Goal: Task Accomplishment & Management: Complete application form

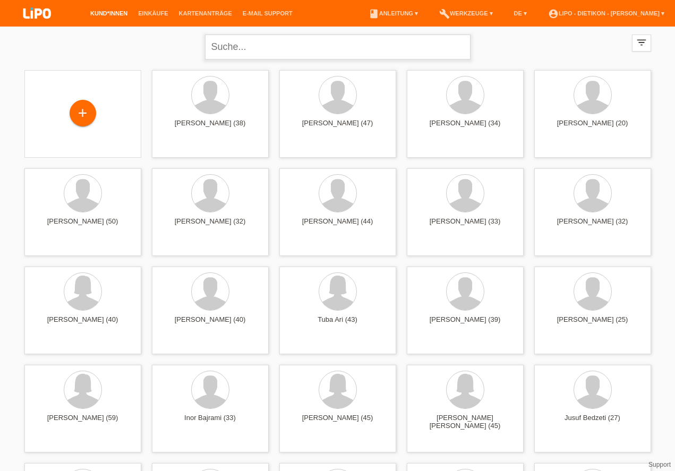
click at [262, 46] on input "text" at bounding box center [337, 47] width 265 height 25
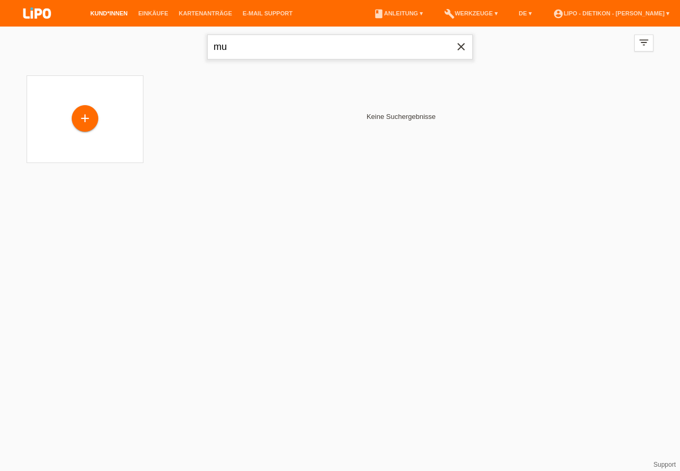
type input "m"
type input "bujamin"
click at [467, 40] on span "close" at bounding box center [460, 48] width 21 height 16
click at [31, 6] on img at bounding box center [37, 14] width 53 height 28
click at [32, 9] on img at bounding box center [37, 14] width 53 height 28
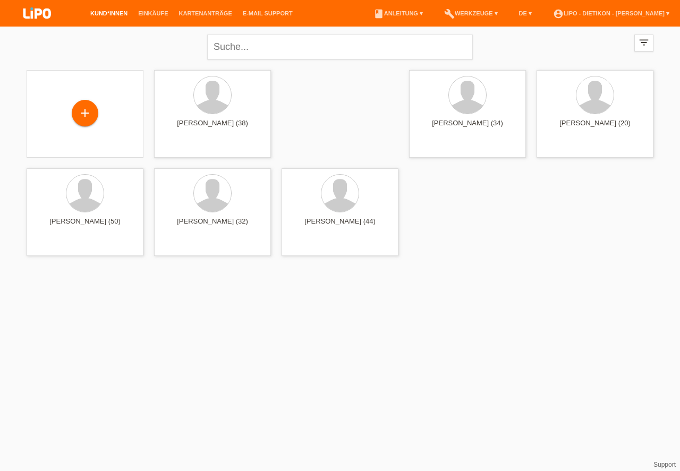
click at [82, 115] on div "+" at bounding box center [84, 113] width 25 height 18
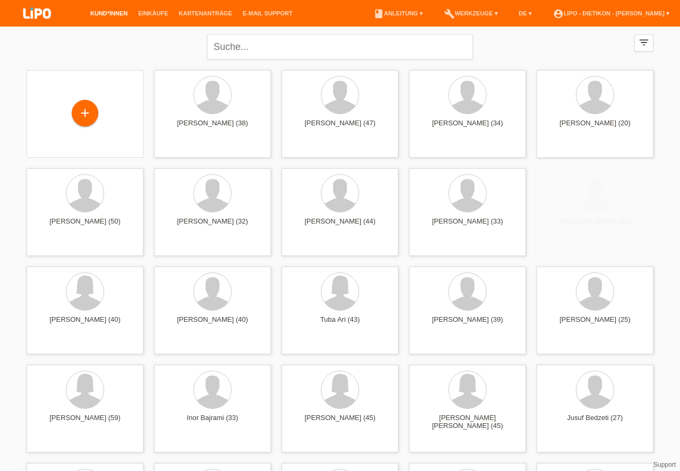
click at [82, 115] on div "+" at bounding box center [84, 113] width 25 height 18
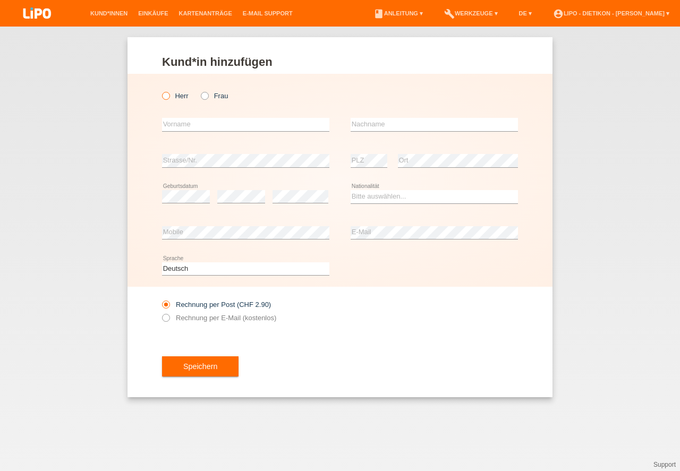
click at [182, 96] on label "Herr" at bounding box center [175, 96] width 27 height 8
click at [169, 96] on input "Herr" at bounding box center [165, 95] width 7 height 7
radio input "true"
click at [190, 124] on input "text" at bounding box center [245, 124] width 167 height 13
type input "Bujamin"
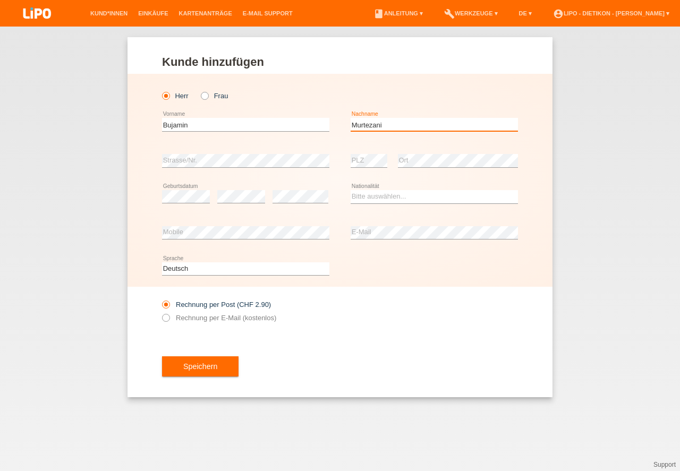
type input "Murtezani"
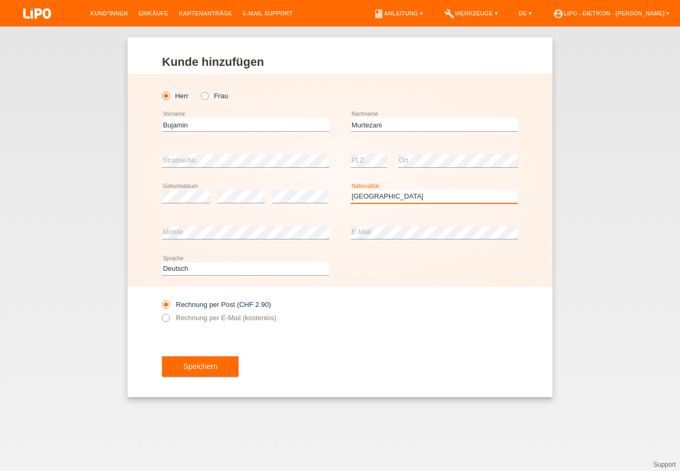
click at [0, 0] on option "Jersey" at bounding box center [0, 0] width 0 height 0
select select "MK"
click at [0, 0] on option "[GEOGRAPHIC_DATA]" at bounding box center [0, 0] width 0 height 0
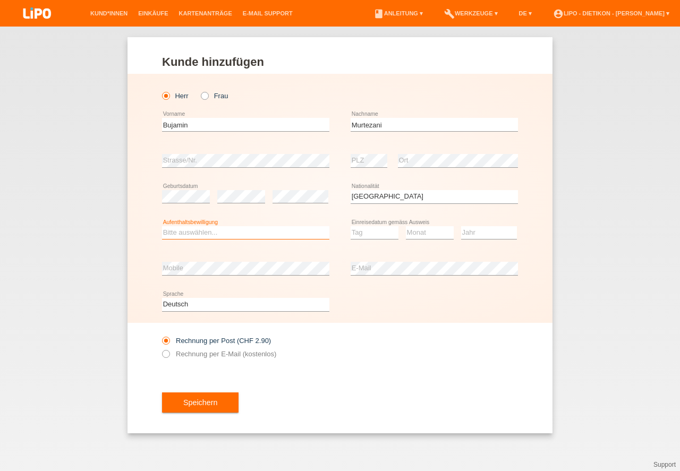
click at [210, 234] on select "Bitte auswählen... C B B - Flüchtlingsstatus Andere" at bounding box center [245, 232] width 167 height 13
select select "C"
click at [0, 0] on option "C" at bounding box center [0, 0] width 0 height 0
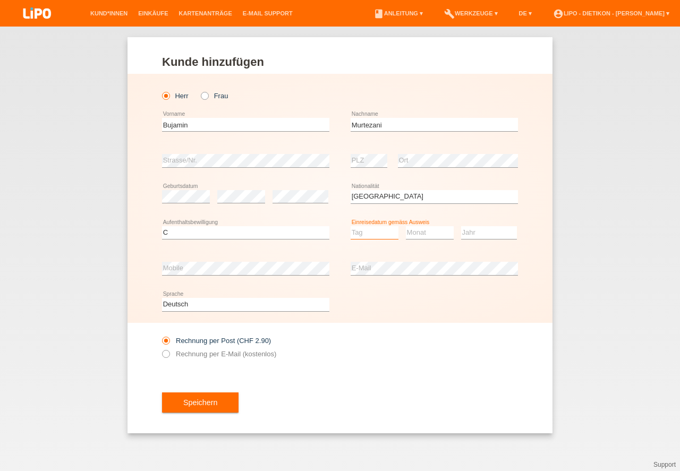
click at [391, 234] on select "Tag 01 02 03 04 05 06 07 08 09 10 11" at bounding box center [374, 232] width 48 height 13
select select "01"
click at [0, 0] on option "01" at bounding box center [0, 0] width 0 height 0
click at [440, 232] on select "Monat 01 02 03 04 05 06 07 08 09 10 11" at bounding box center [430, 232] width 48 height 13
select select "09"
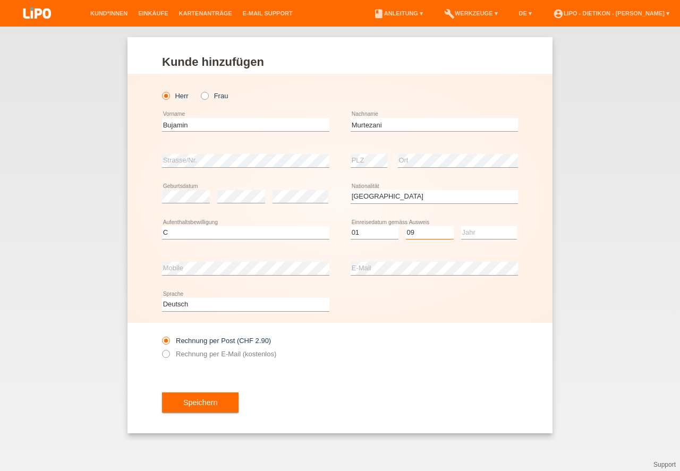
click at [0, 0] on option "09" at bounding box center [0, 0] width 0 height 0
click at [480, 238] on select "Jahr 2025 2024 2023 2022 2021 2020 2019 2018 2017 2016 2015 2014 2013 2012 2011…" at bounding box center [489, 232] width 56 height 13
select select "2001"
click at [0, 0] on option "2001" at bounding box center [0, 0] width 0 height 0
click at [203, 401] on button "Speichern" at bounding box center [200, 402] width 76 height 20
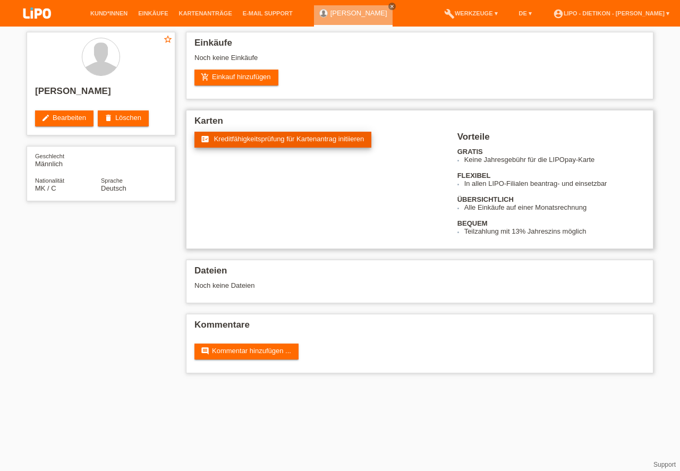
click at [281, 144] on link "fact_check Kreditfähigkeitsprüfung für Kartenantrag initiieren" at bounding box center [282, 140] width 177 height 16
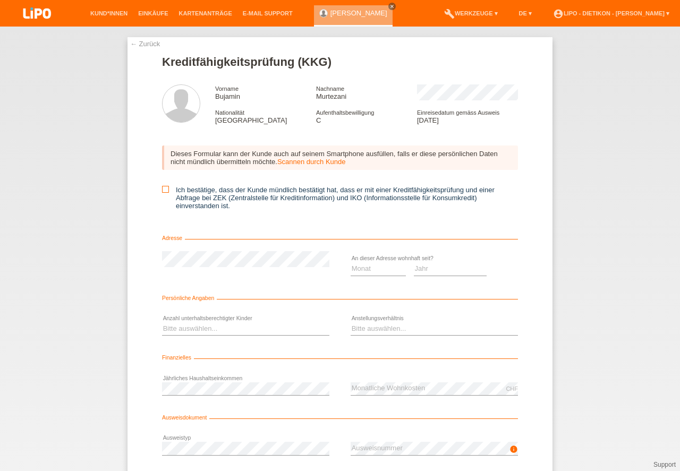
click at [162, 193] on icon at bounding box center [165, 189] width 7 height 7
click at [162, 193] on input "Ich bestätige, dass der Kunde mündlich bestätigt hat, dass er mit einer Kreditf…" at bounding box center [165, 189] width 7 height 7
checkbox input "true"
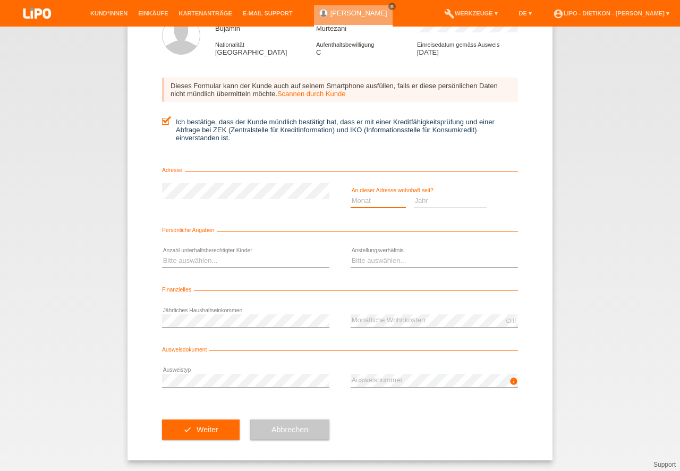
click at [382, 205] on select "Monat 01 02 03 04 05 06 07 08 09 10" at bounding box center [377, 200] width 55 height 13
click at [438, 201] on select "Jahr 2025 2024 2023 2022 2021 2020 2019 2018 2017 2016 2015 2014 2013 2012 2011…" at bounding box center [450, 200] width 73 height 13
drag, startPoint x: 445, startPoint y: 328, endPoint x: 448, endPoint y: 338, distance: 10.6
click at [0, 0] on option "2012" at bounding box center [0, 0] width 0 height 0
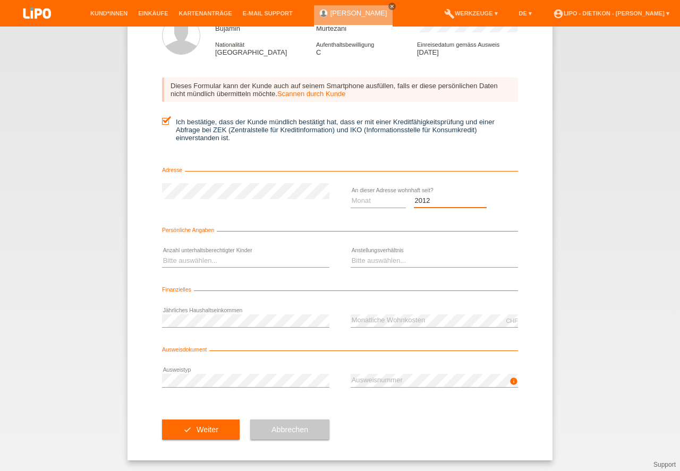
click at [459, 200] on select "Jahr 2025 2024 2023 2022 2021 2020 2019 2018 2017 2016 2015 2014 2013 2012 2011…" at bounding box center [450, 200] width 73 height 13
select select "2013"
click at [0, 0] on option "2013" at bounding box center [0, 0] width 0 height 0
click at [372, 198] on select "Monat 01 02 03 04 05 06 07 08 09 10" at bounding box center [377, 200] width 55 height 13
select select "04"
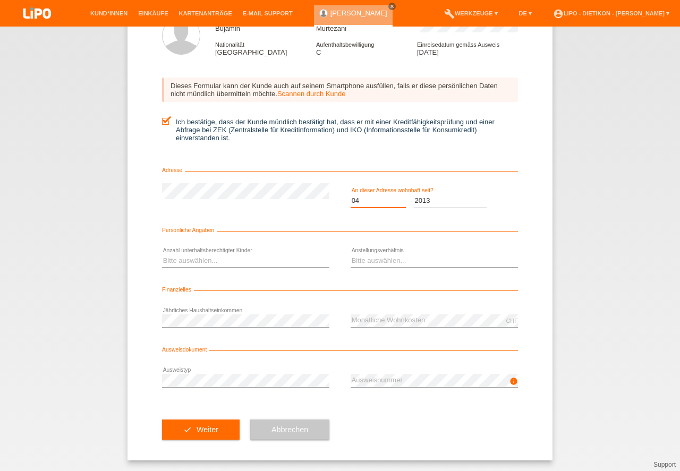
click at [0, 0] on option "04" at bounding box center [0, 0] width 0 height 0
click at [224, 258] on select "Bitte auswählen... 0 1 2 3 4 5 6 7 8 9" at bounding box center [245, 260] width 167 height 13
select select "0"
click at [0, 0] on option "0" at bounding box center [0, 0] width 0 height 0
click at [417, 260] on select "Bitte auswählen... Unbefristet Befristet Lehrling/Student Pensioniert Nicht arb…" at bounding box center [433, 260] width 167 height 13
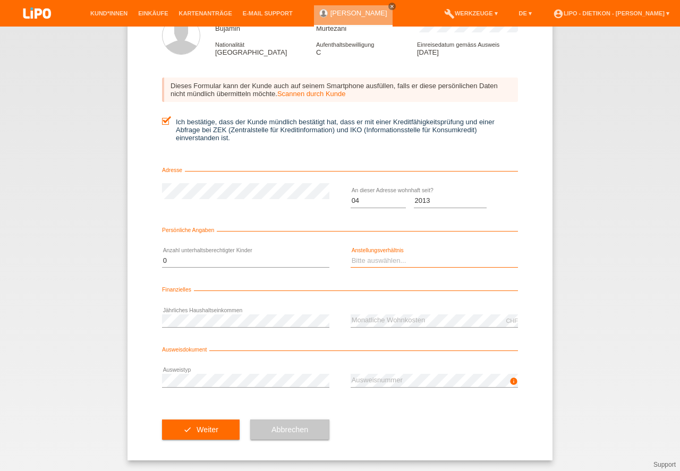
select select "UNLIMITED"
click at [0, 0] on option "Unbefristet" at bounding box center [0, 0] width 0 height 0
click at [234, 257] on select "Bitte auswählen... 0 1 2 3 4 5 6 7 8 9" at bounding box center [245, 260] width 167 height 13
select select "3"
click at [0, 0] on option "3" at bounding box center [0, 0] width 0 height 0
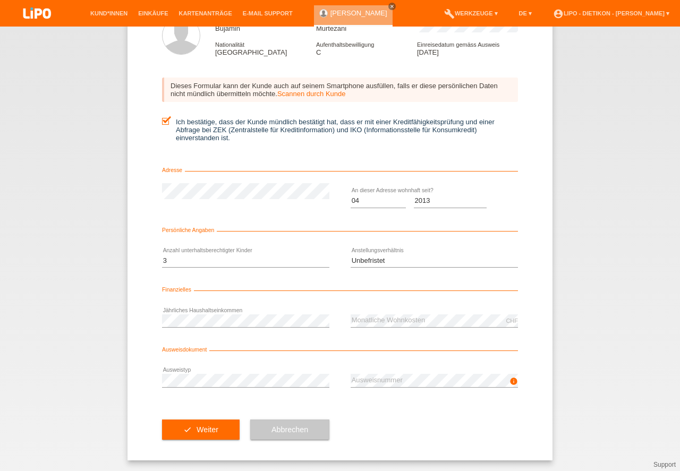
click at [462, 371] on div "info error Ausweisnummer" at bounding box center [433, 381] width 167 height 36
click at [460, 372] on div "info error Ausweisnummer" at bounding box center [433, 381] width 167 height 36
click at [205, 431] on button "check Weiter" at bounding box center [201, 429] width 78 height 20
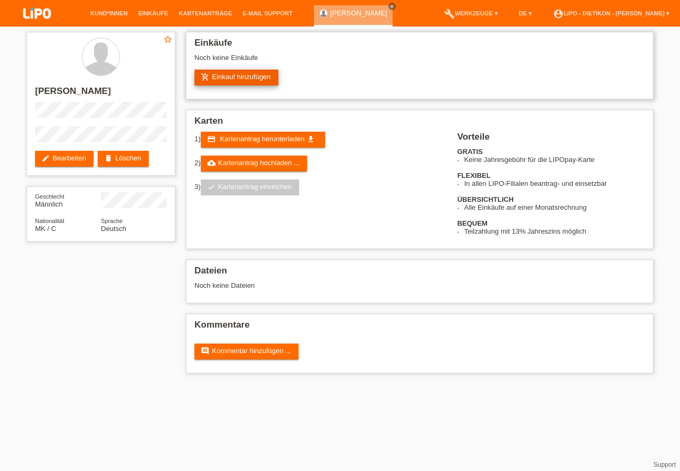
click at [248, 80] on link "add_shopping_cart Einkauf hinzufügen" at bounding box center [236, 78] width 84 height 16
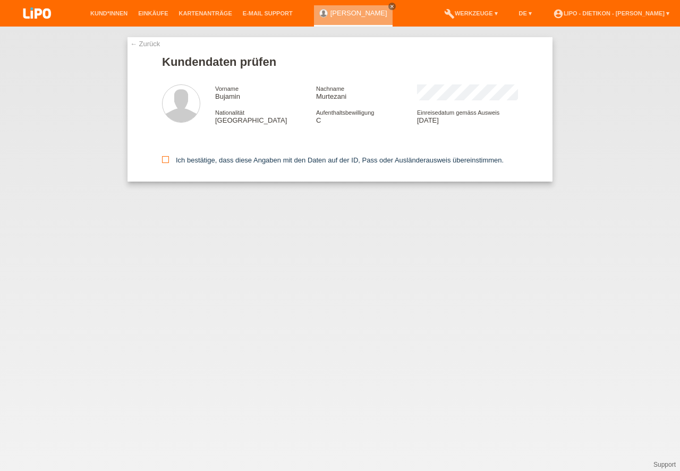
click at [244, 160] on label "Ich bestätige, dass diese Angaben mit den Daten auf der ID, Pass oder Ausländer…" at bounding box center [332, 160] width 341 height 8
click at [169, 160] on input "Ich bestätige, dass diese Angaben mit den Daten auf der ID, Pass oder Ausländer…" at bounding box center [165, 159] width 7 height 7
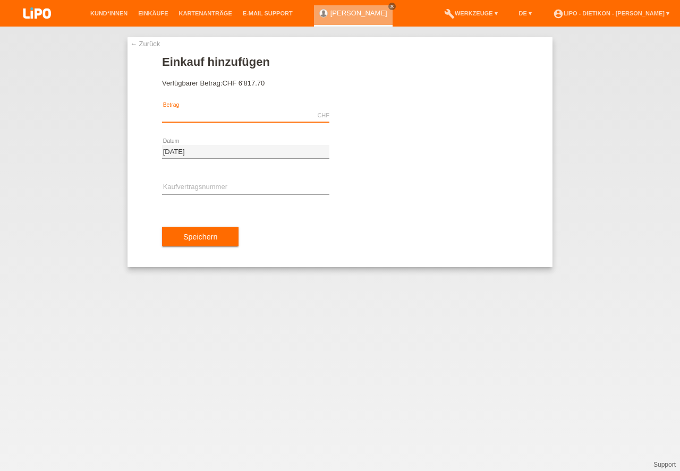
click at [196, 113] on input "text" at bounding box center [245, 115] width 167 height 13
type input "936.60"
click at [241, 194] on input "text" at bounding box center [245, 187] width 167 height 13
type input "x"
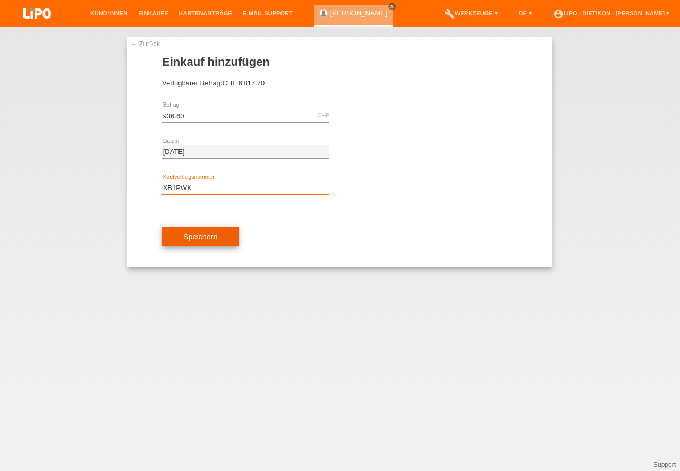
type input "XB1PWK"
click at [227, 234] on button "Speichern" at bounding box center [200, 237] width 76 height 20
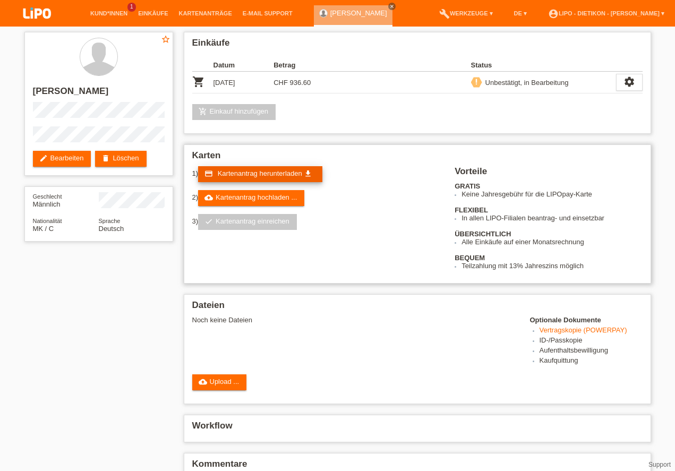
scroll to position [52, 0]
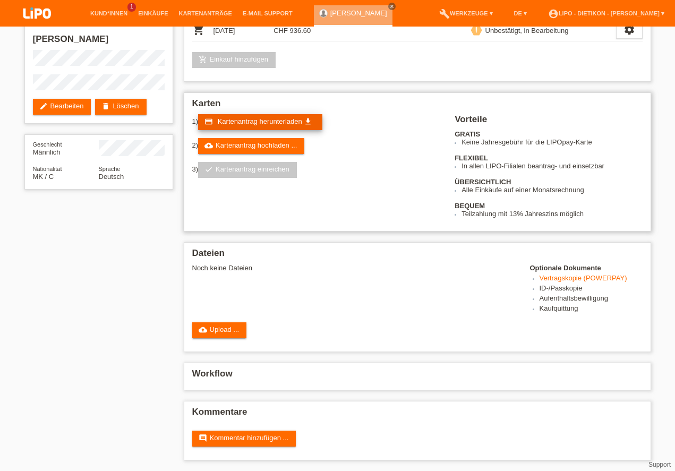
click at [254, 126] on link "credit_card Kartenantrag herunterladen get_app" at bounding box center [260, 122] width 124 height 16
click at [249, 154] on div "1) credit_card Kartenantrag herunterladen get_app 2) cloud_upload Kartenantrag …" at bounding box center [323, 150] width 263 height 72
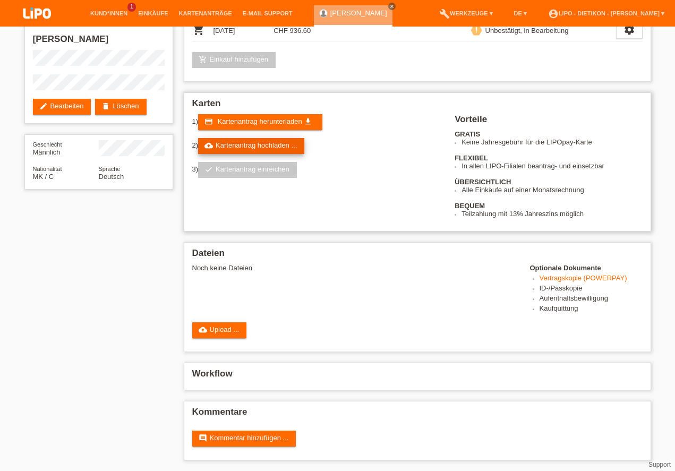
click at [248, 144] on link "cloud_upload Kartenantrag hochladen ..." at bounding box center [251, 146] width 106 height 16
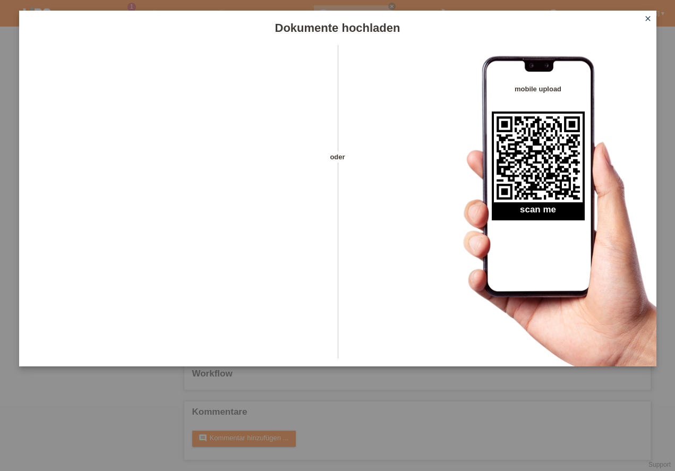
click at [651, 19] on icon "close" at bounding box center [648, 18] width 8 height 8
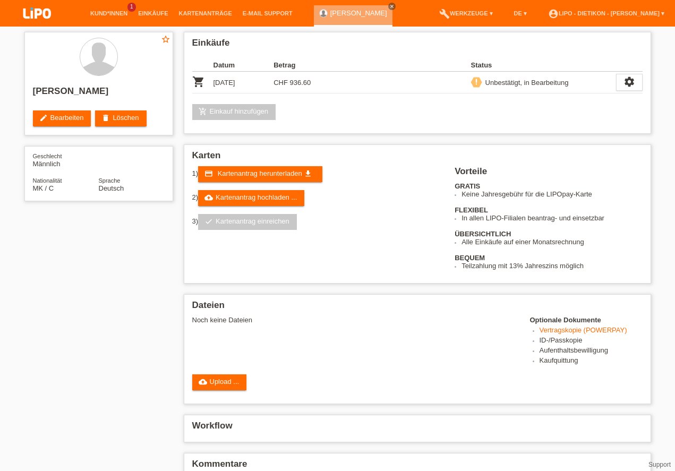
click at [273, 190] on link "cloud_upload Kartenantrag hochladen ..." at bounding box center [251, 198] width 106 height 16
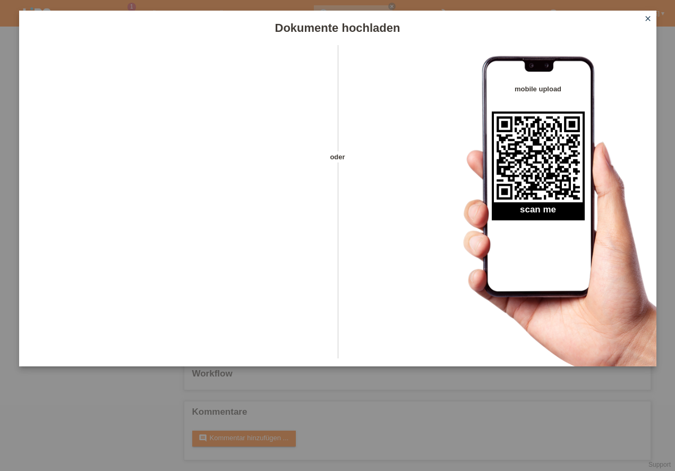
scroll to position [52, 0]
click at [649, 19] on icon "close" at bounding box center [648, 18] width 8 height 8
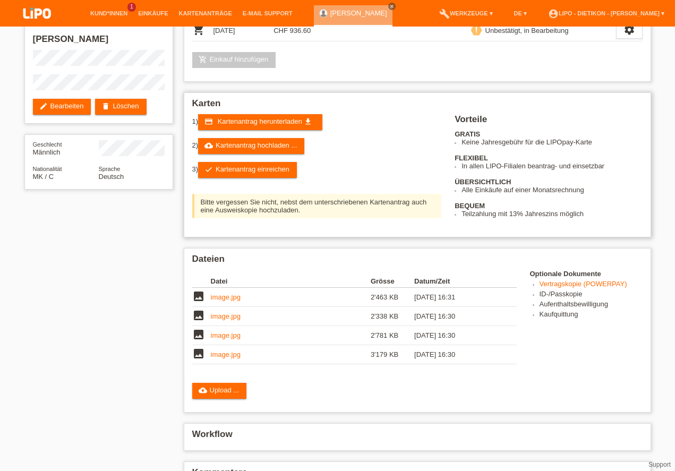
scroll to position [52, 0]
click at [277, 143] on link "cloud_upload Kartenantrag hochladen ..." at bounding box center [251, 146] width 106 height 16
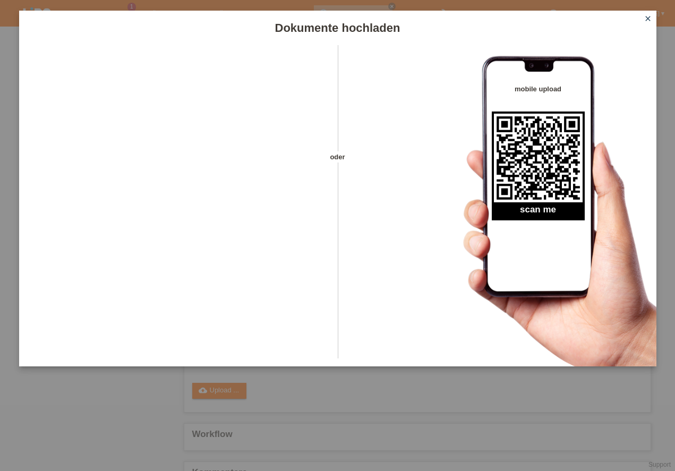
click at [648, 19] on icon "close" at bounding box center [648, 18] width 8 height 8
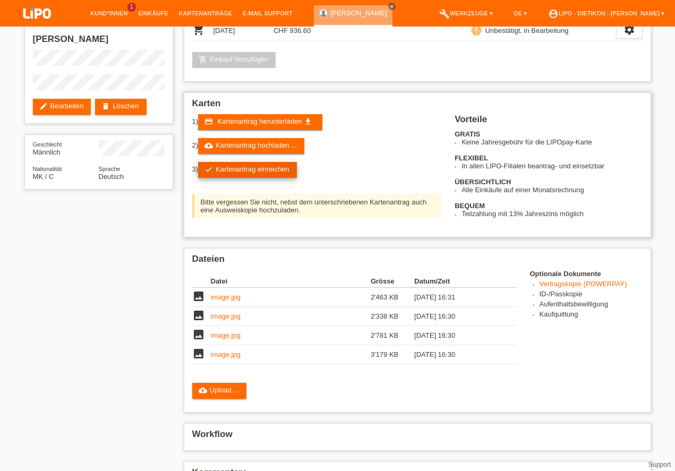
scroll to position [52, 0]
click at [276, 167] on link "check Kartenantrag einreichen" at bounding box center [247, 170] width 99 height 16
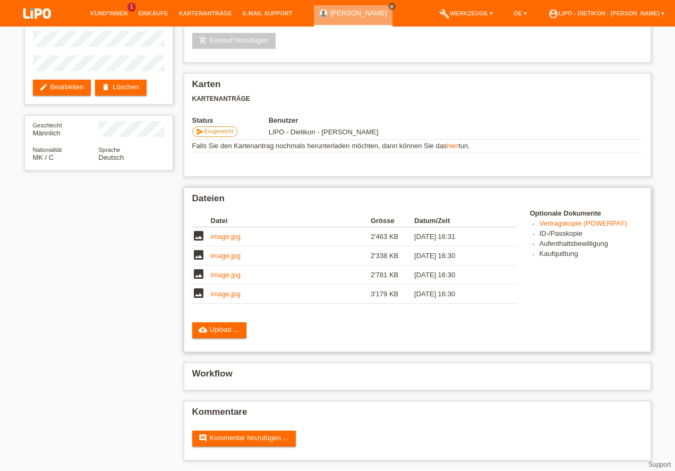
scroll to position [71, 0]
click at [229, 329] on link "cloud_upload Upload ..." at bounding box center [219, 330] width 55 height 16
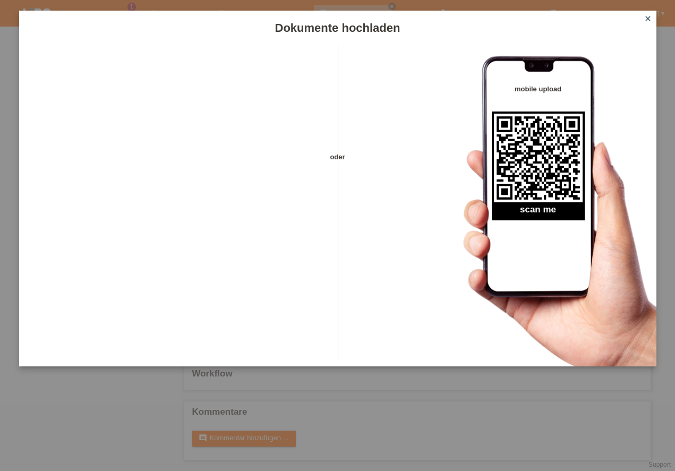
click at [648, 15] on icon "close" at bounding box center [648, 18] width 8 height 8
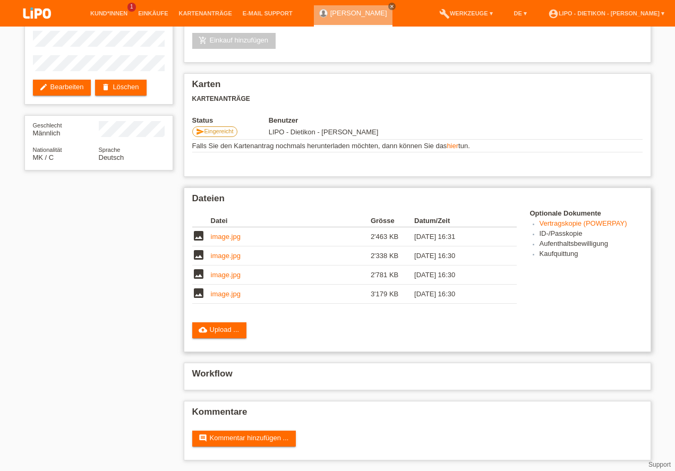
scroll to position [71, 0]
click at [458, 147] on link "hier" at bounding box center [453, 146] width 12 height 8
click at [654, 12] on link "account_circle LIPO - Dietikon - Sebastijan Ali ▾" at bounding box center [606, 13] width 127 height 6
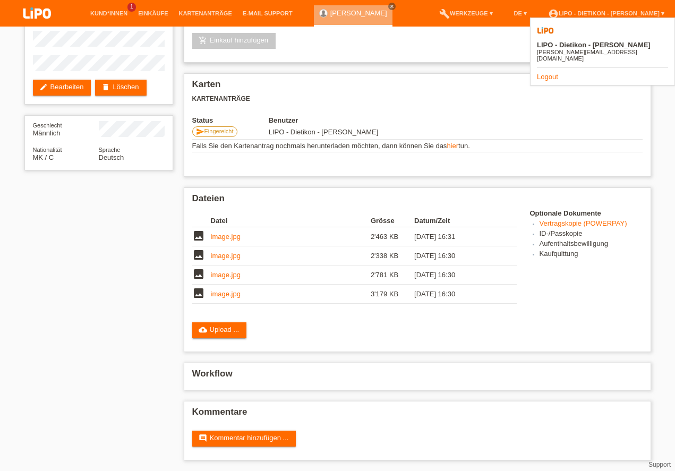
click at [511, 17] on div "Unbestätigt, in Bearbeitung" at bounding box center [525, 11] width 87 height 11
click at [627, 16] on icon "settings" at bounding box center [629, 11] width 12 height 12
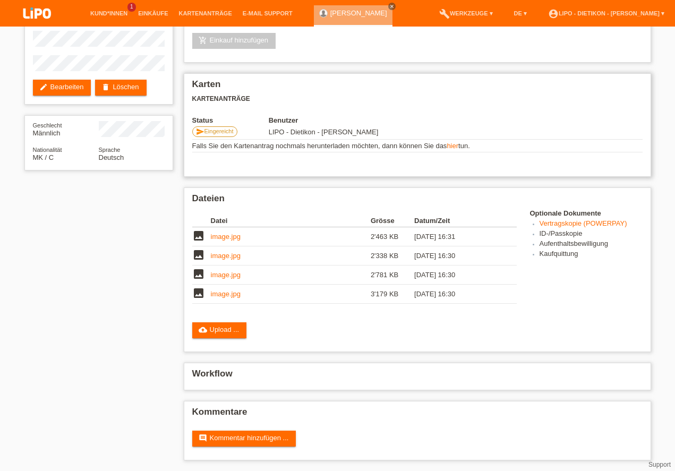
scroll to position [71, 0]
click at [586, 222] on link "Vertragskopie (POWERPAY)" at bounding box center [583, 223] width 88 height 8
click at [645, 16] on link "account_circle LIPO - Dietikon - Sebastijan Ali ▾" at bounding box center [606, 13] width 127 height 6
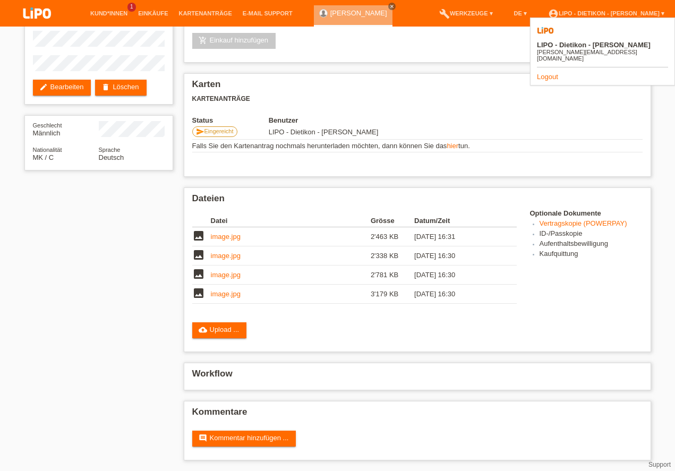
click at [548, 73] on link "Logout" at bounding box center [547, 77] width 21 height 8
